Goal: Check status: Check status

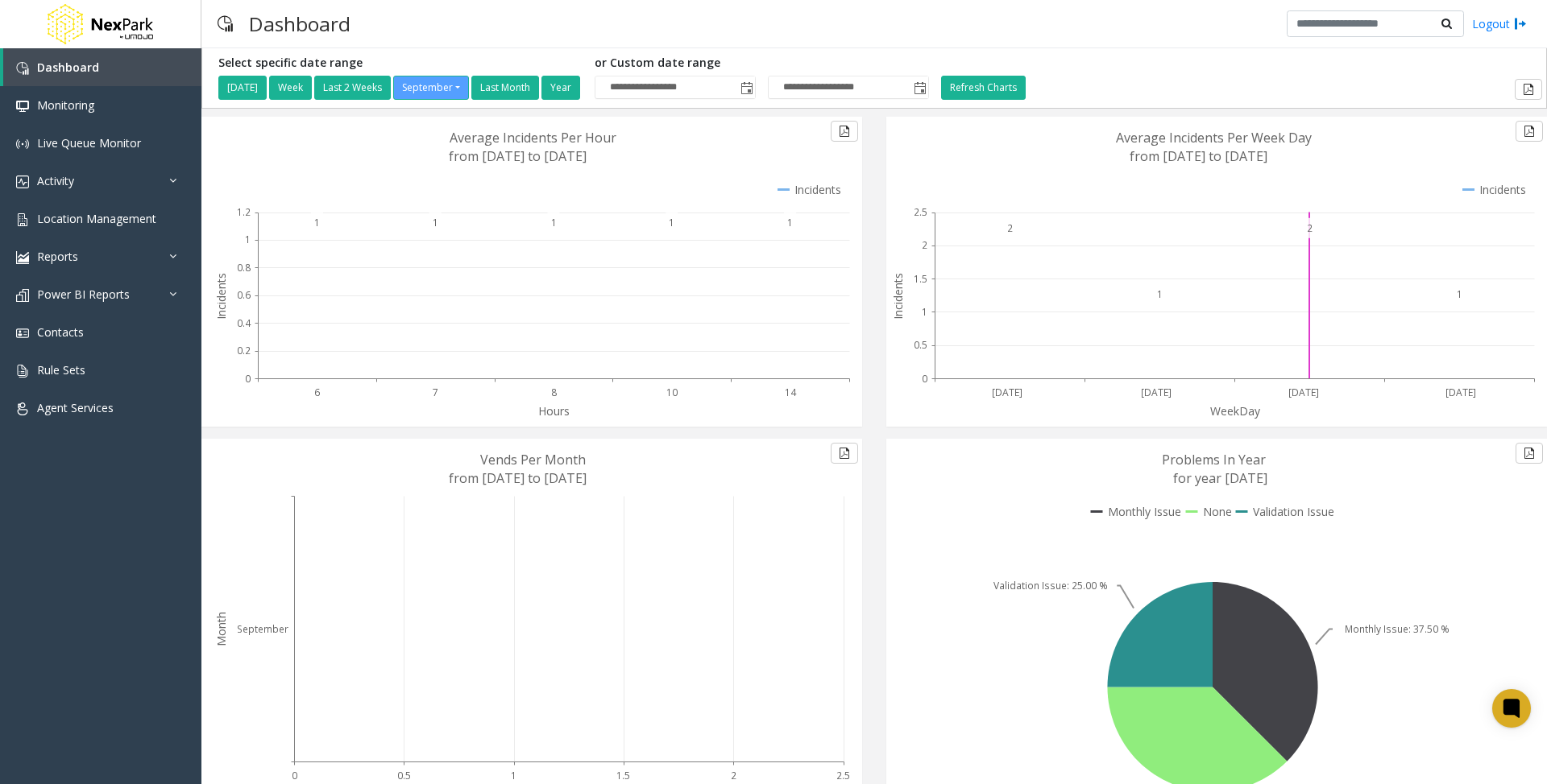
scroll to position [92, 0]
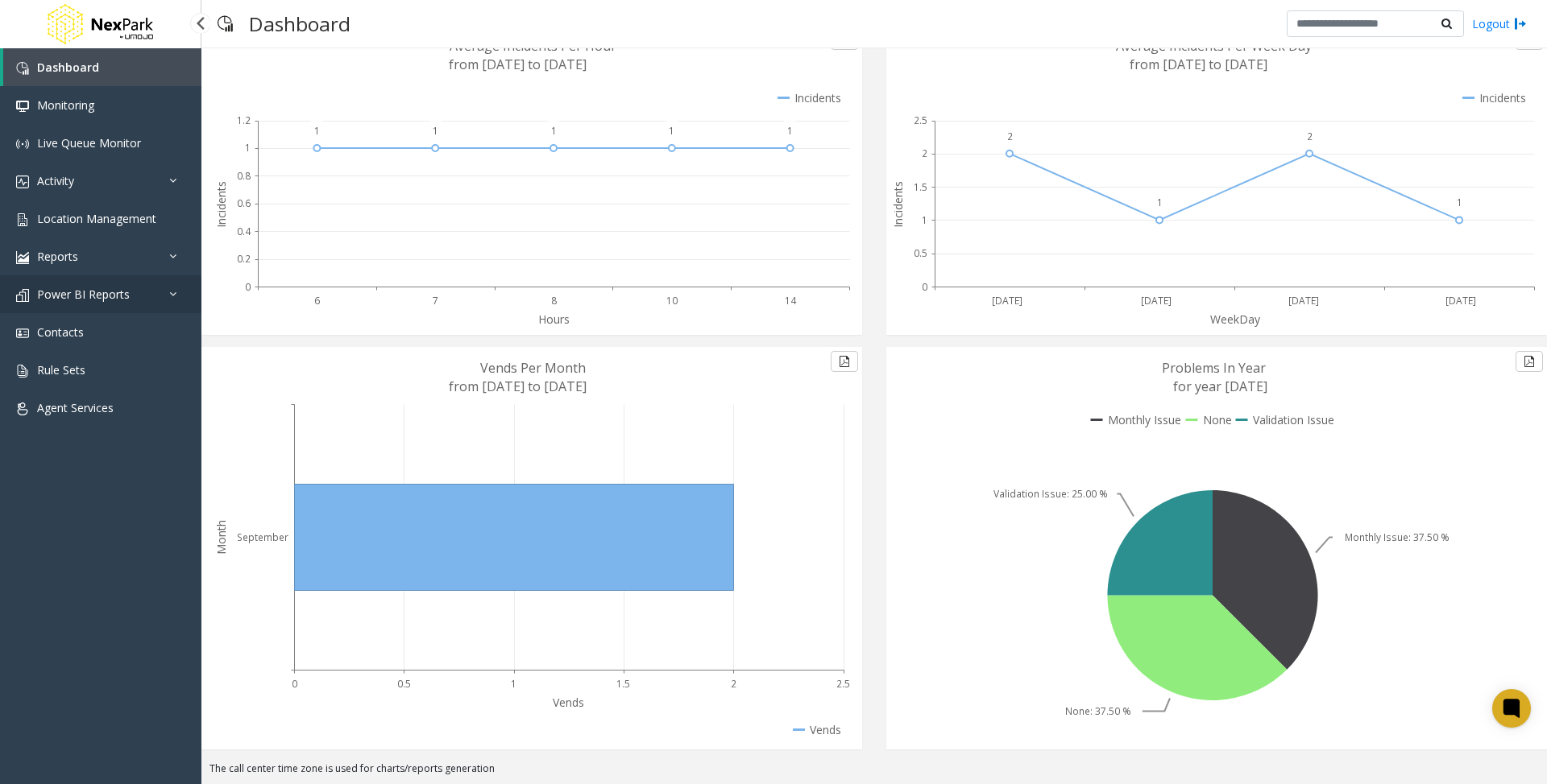
click at [131, 284] on link "Power BI Reports" at bounding box center [101, 294] width 201 height 38
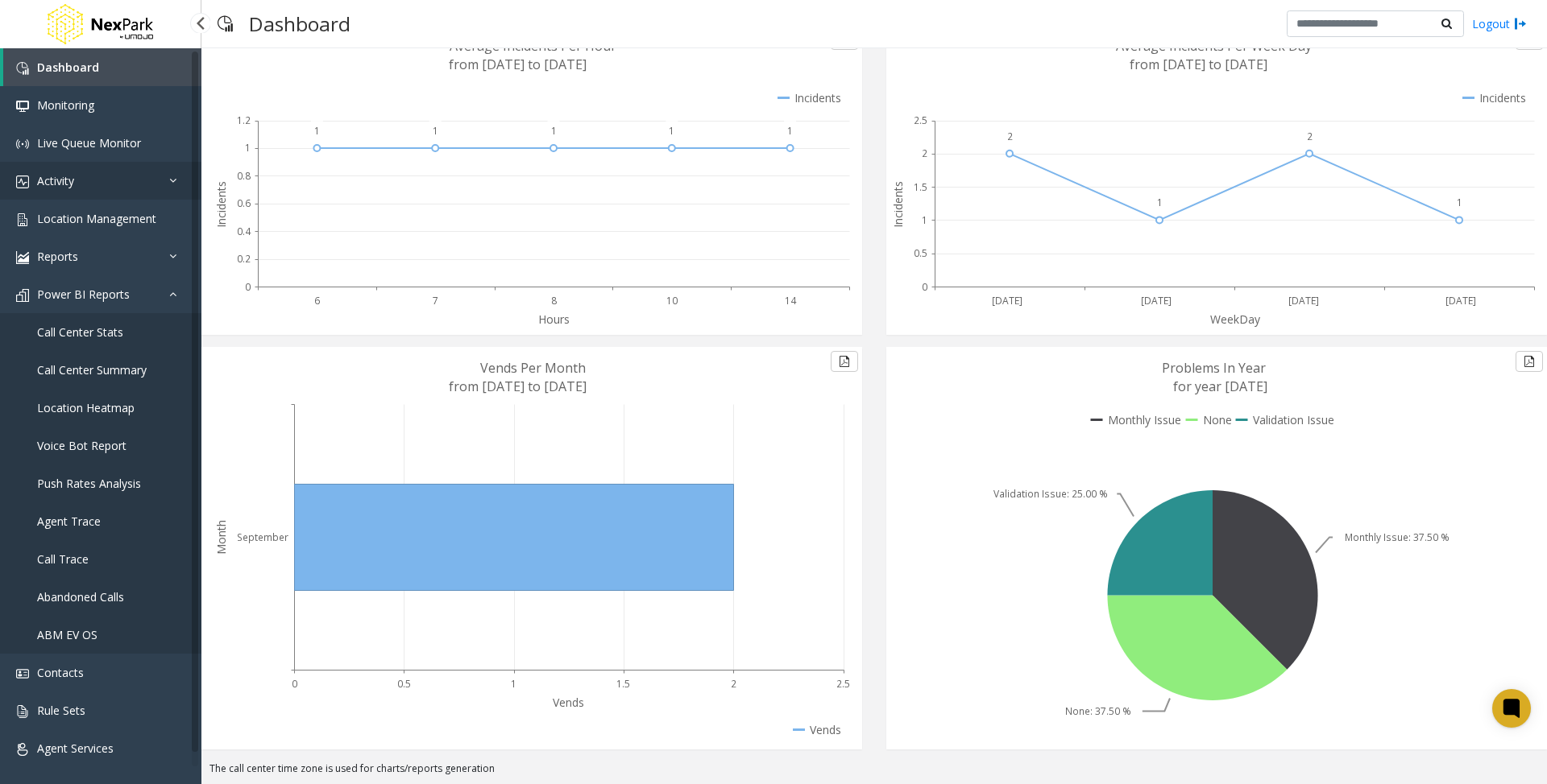
click at [69, 180] on span "Activity" at bounding box center [55, 180] width 37 height 15
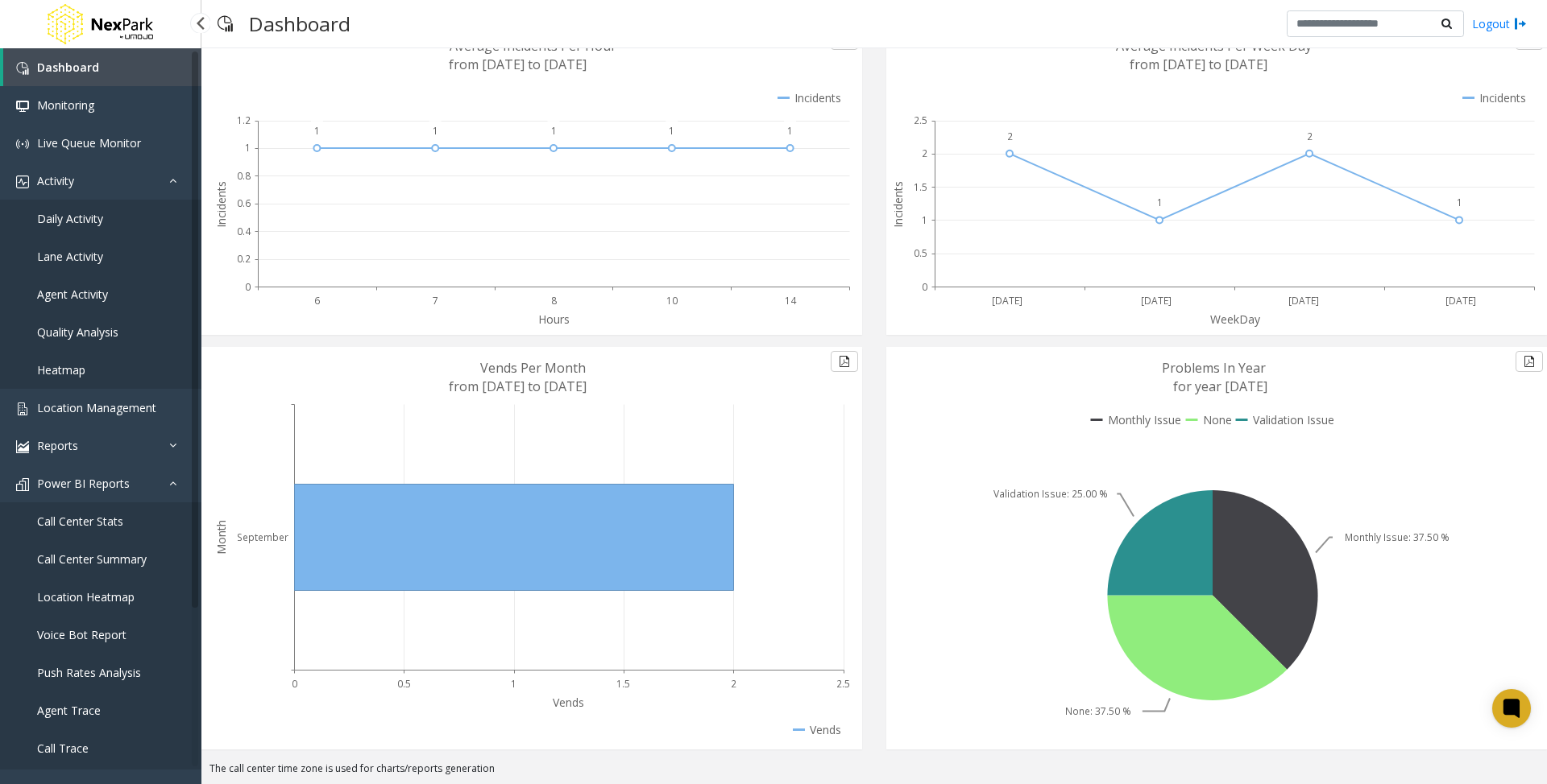
click at [74, 227] on link "Daily Activity" at bounding box center [101, 218] width 201 height 38
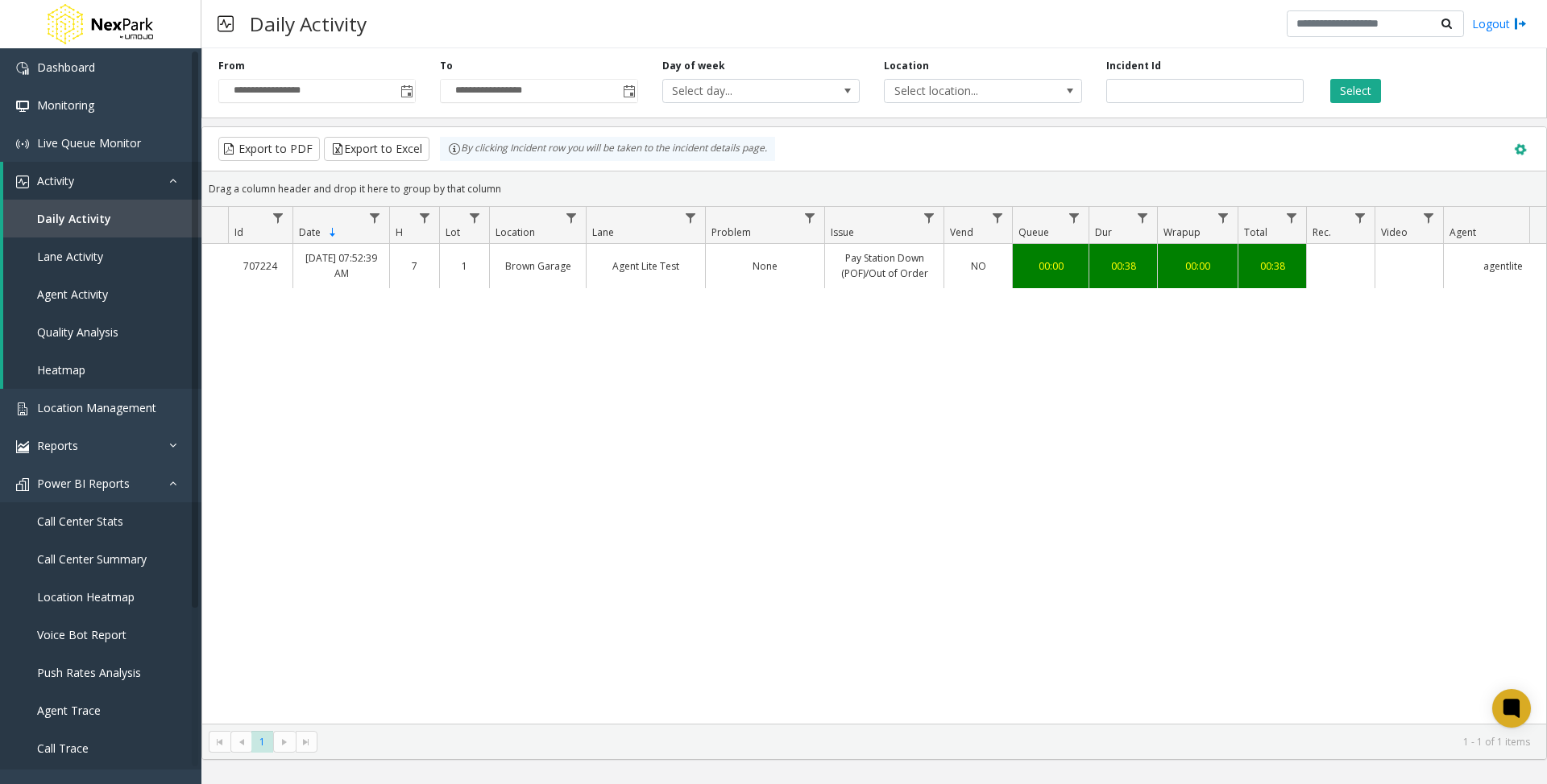
click at [1516, 146] on span at bounding box center [1520, 149] width 18 height 18
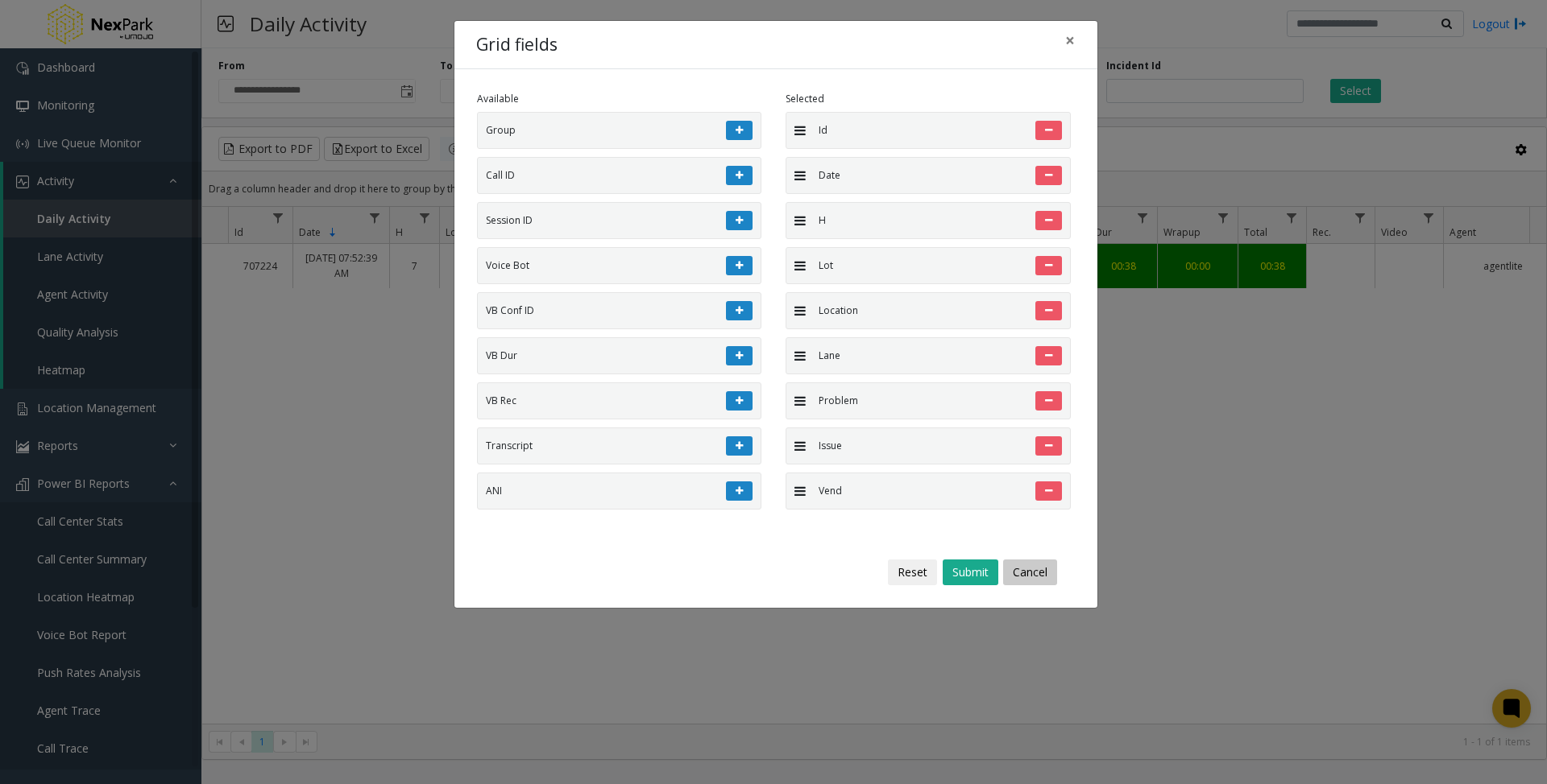
click at [1033, 574] on button "Cancel" at bounding box center [1030, 572] width 54 height 25
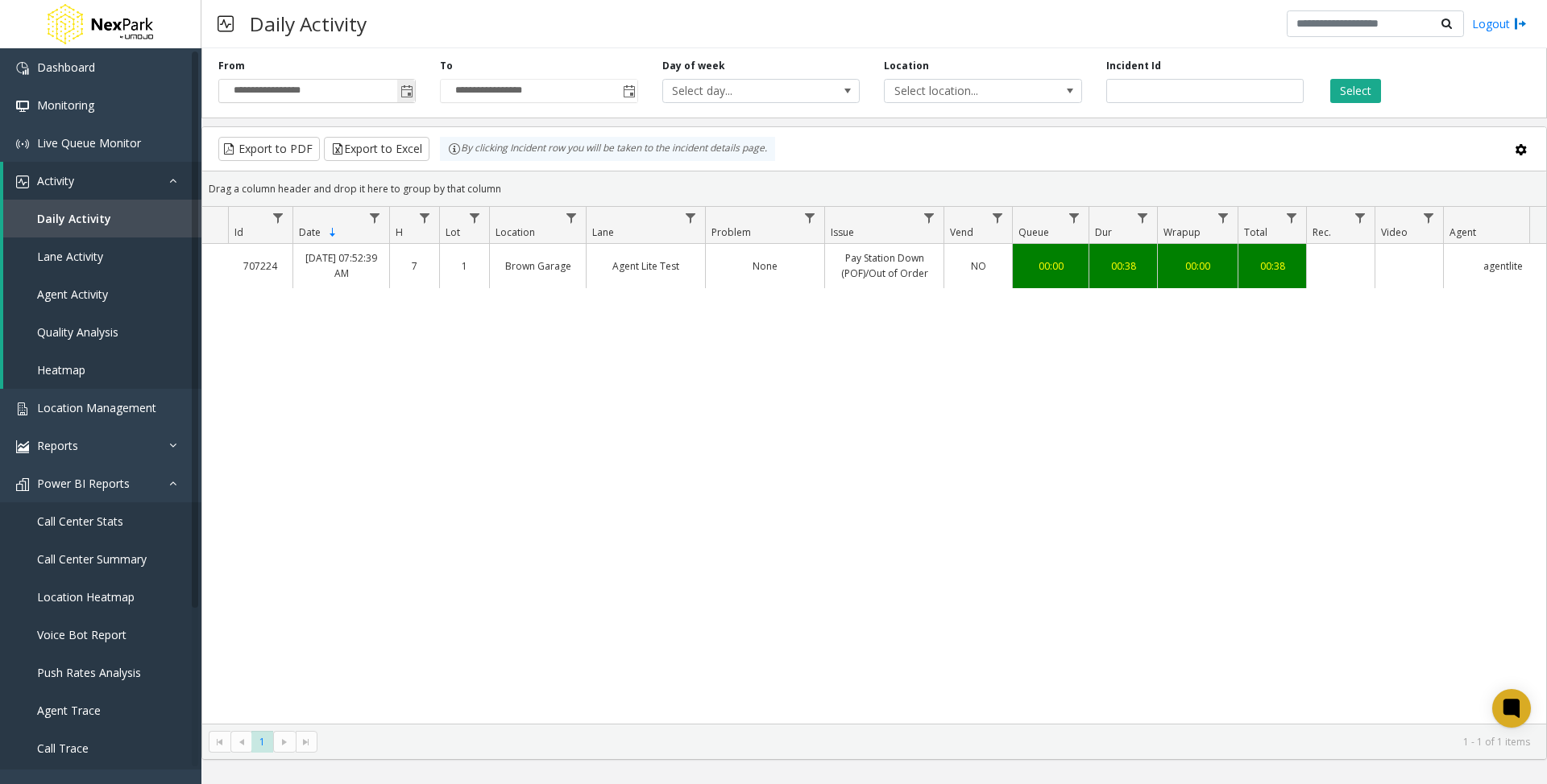
click at [413, 87] on span "Toggle popup" at bounding box center [407, 92] width 13 height 13
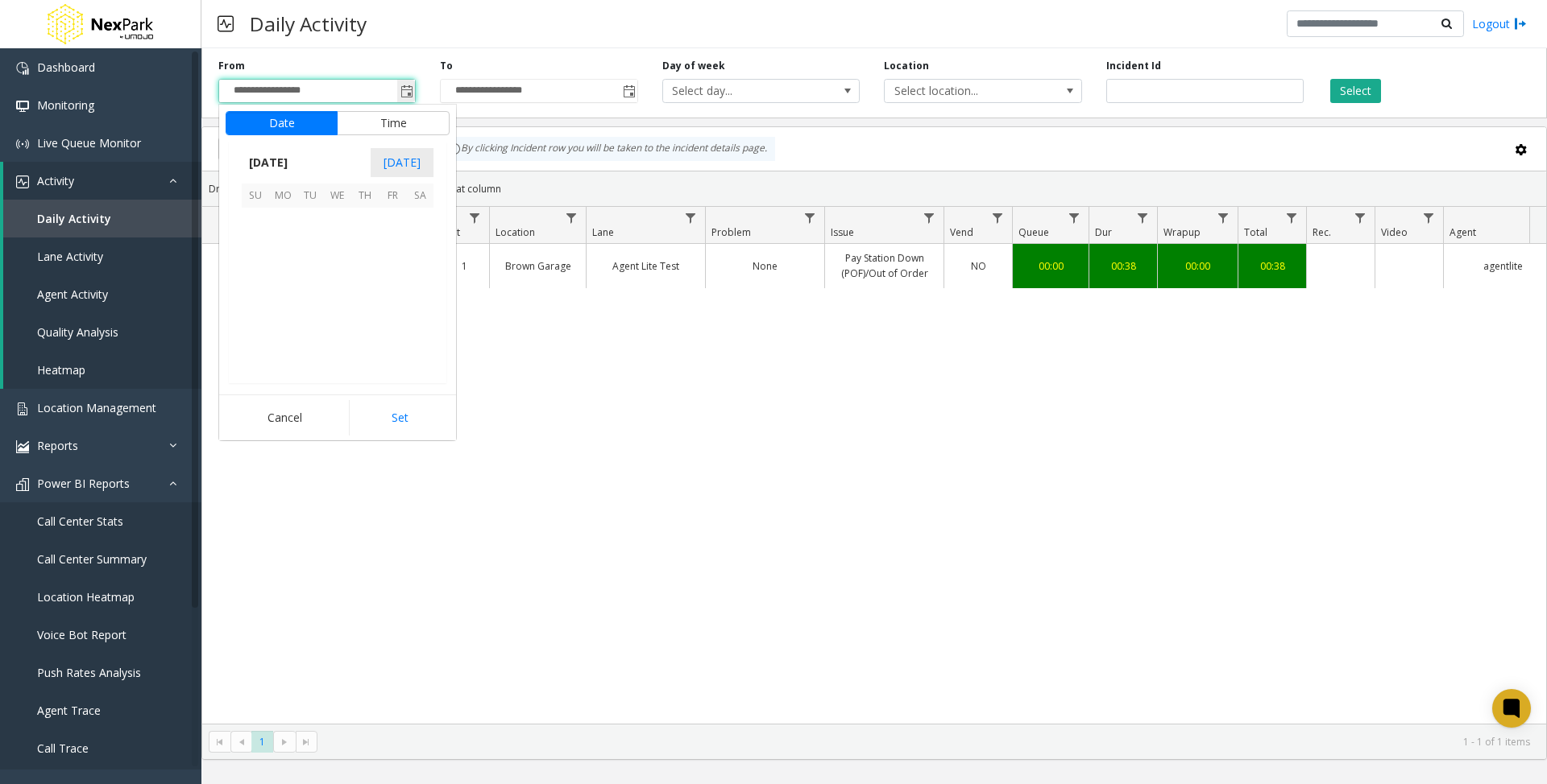
scroll to position [289062, 0]
click at [278, 222] on span "1" at bounding box center [282, 221] width 27 height 27
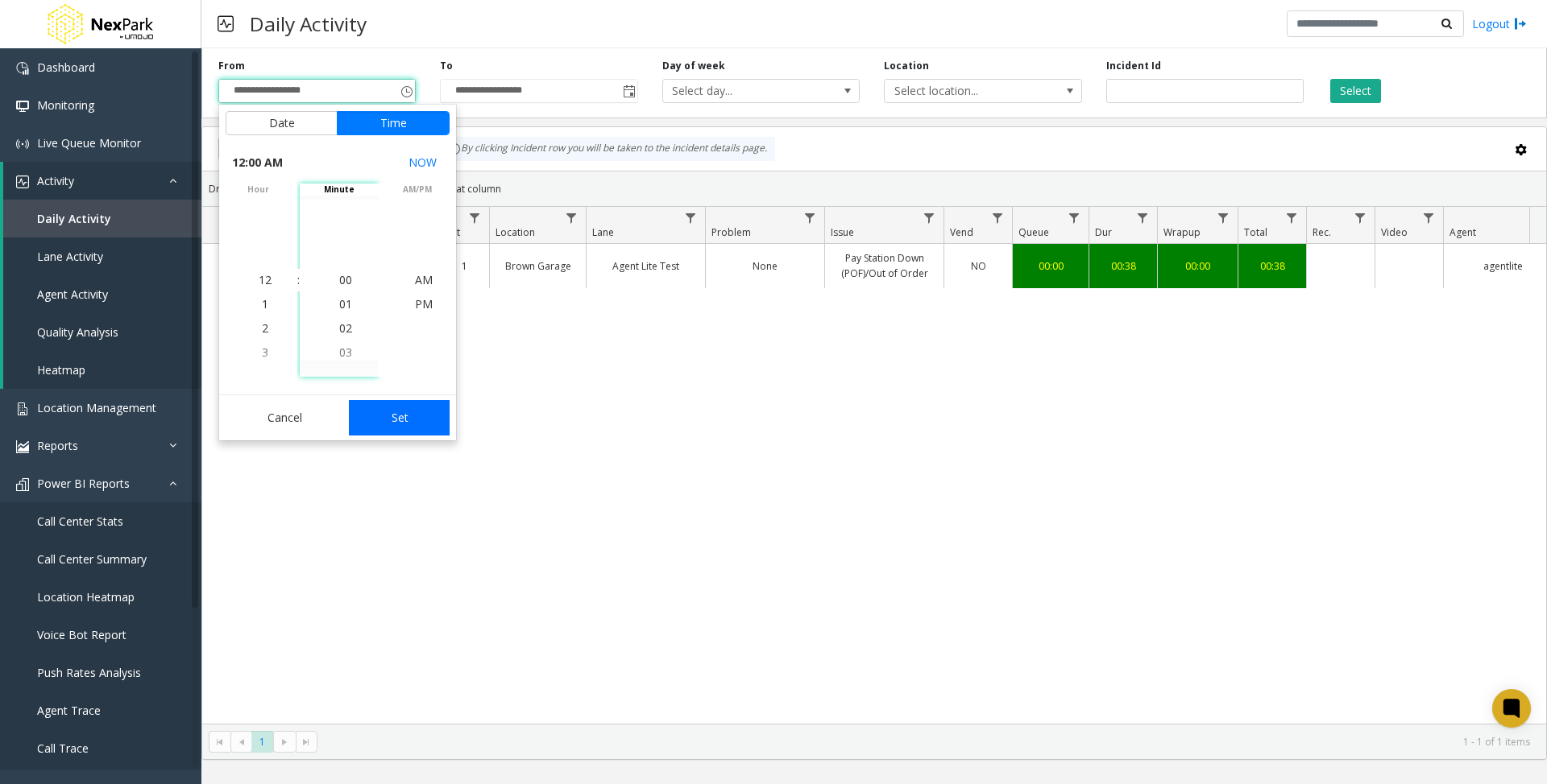
click at [390, 413] on button "Set" at bounding box center [400, 418] width 102 height 36
type input "**********"
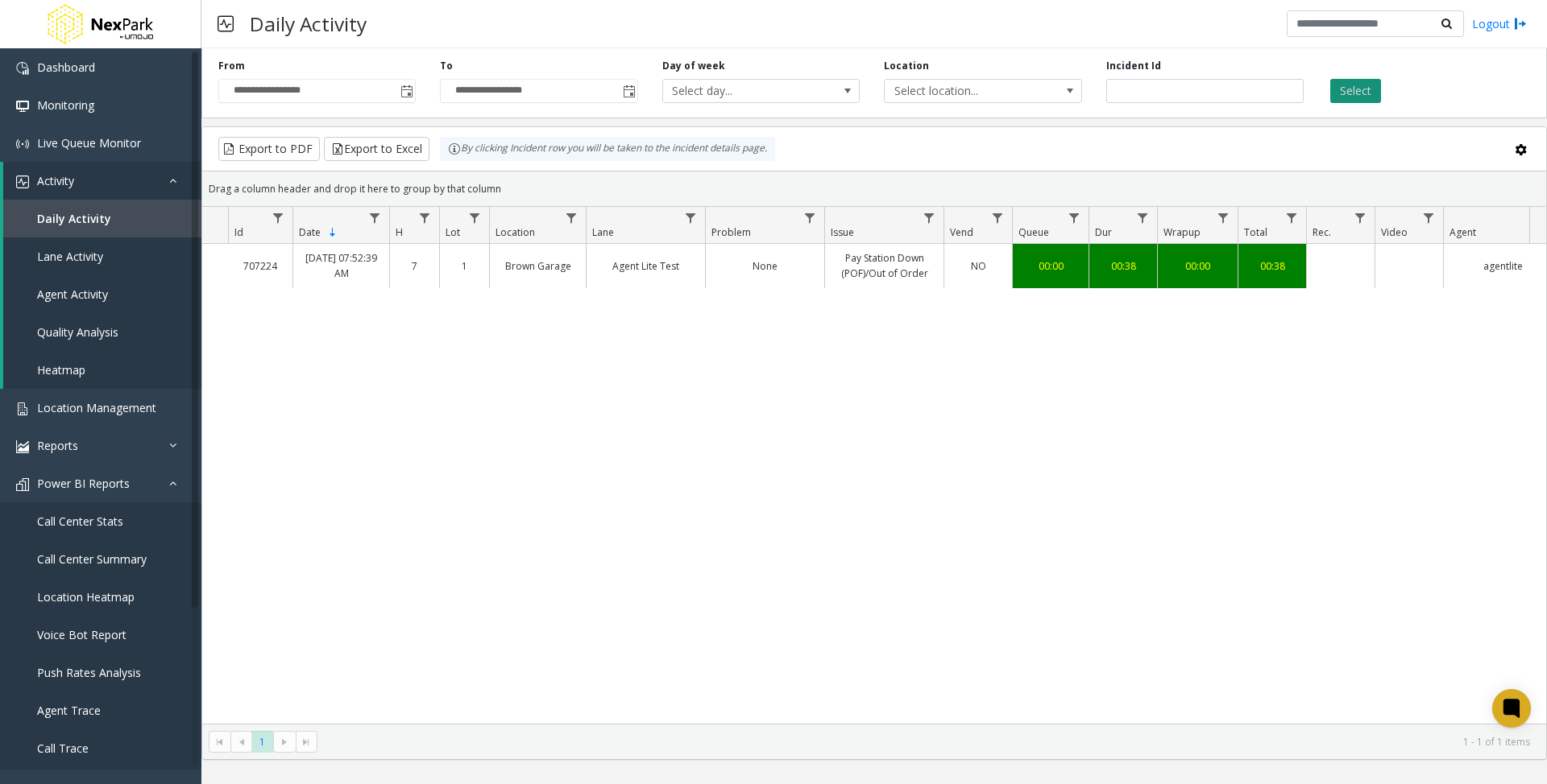
click at [1355, 90] on button "Select" at bounding box center [1356, 91] width 51 height 24
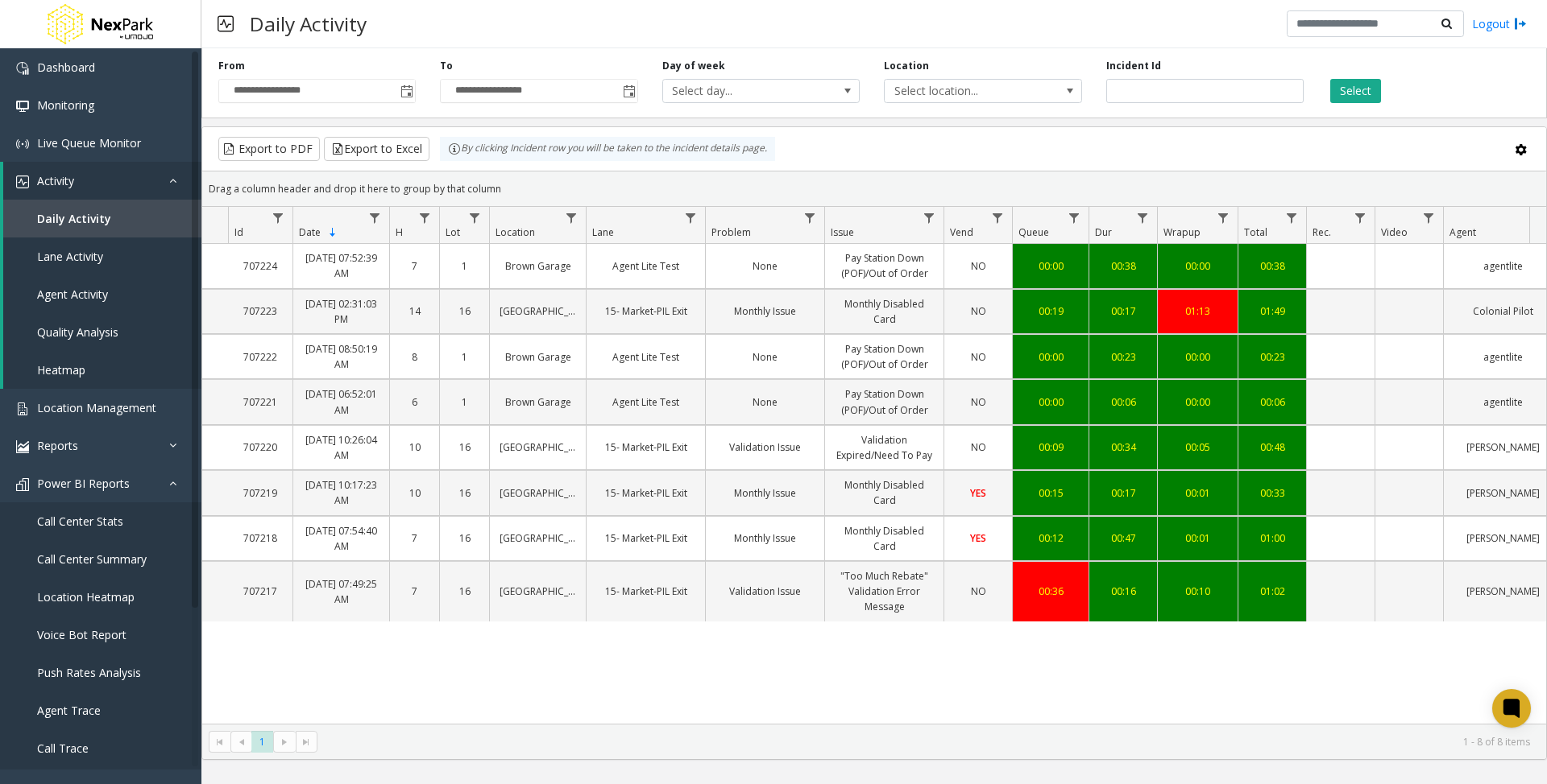
scroll to position [0, 59]
